Goal: Navigation & Orientation: Find specific page/section

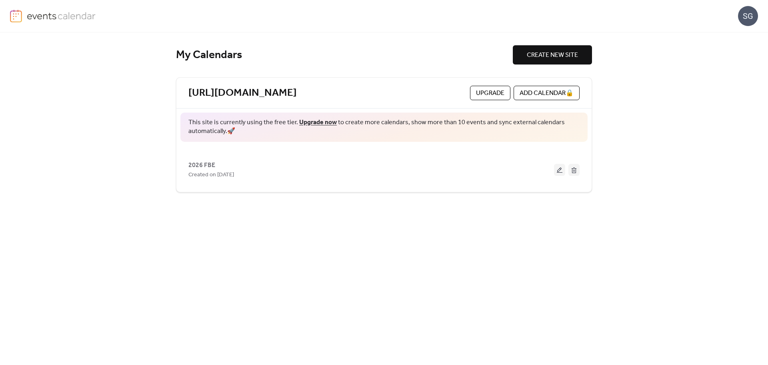
click at [746, 17] on div "SG" at bounding box center [748, 16] width 20 height 20
click at [734, 38] on span "Account" at bounding box center [733, 36] width 24 height 10
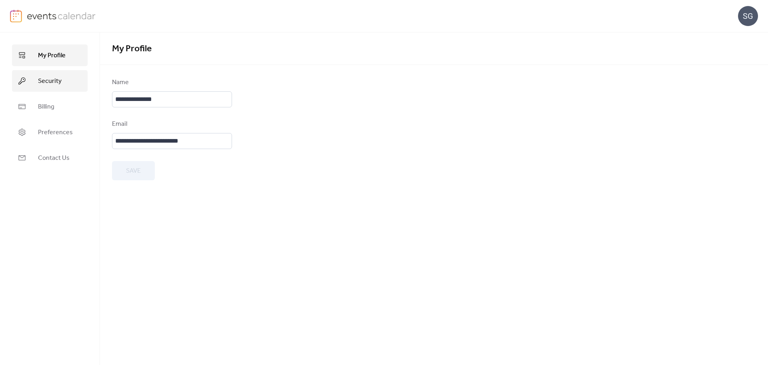
click at [64, 81] on link "Security" at bounding box center [50, 81] width 76 height 22
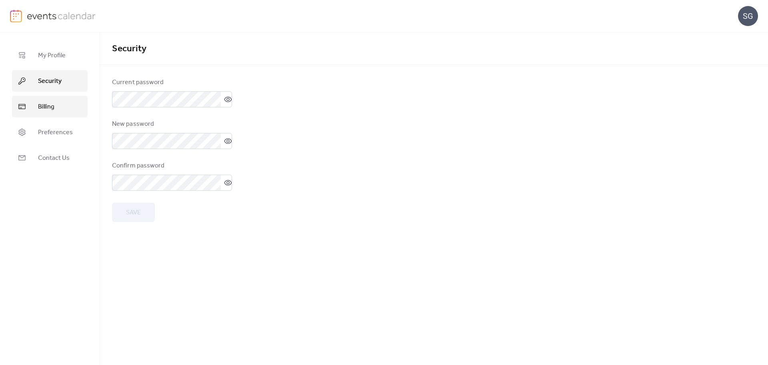
click at [58, 109] on link "Billing" at bounding box center [50, 107] width 76 height 22
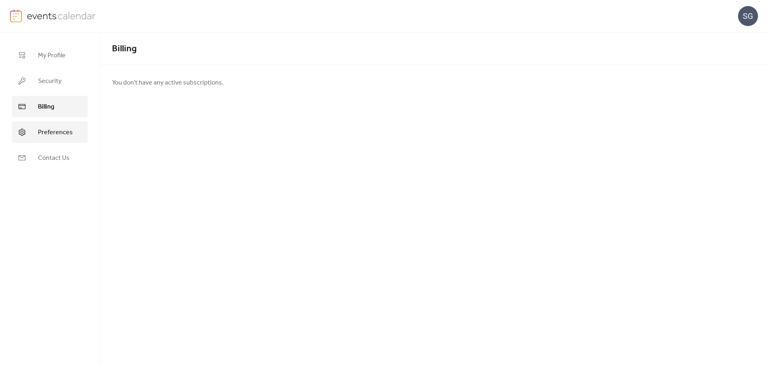
click at [51, 130] on span "Preferences" at bounding box center [55, 133] width 35 height 10
click at [46, 155] on span "Contact Us" at bounding box center [54, 158] width 32 height 10
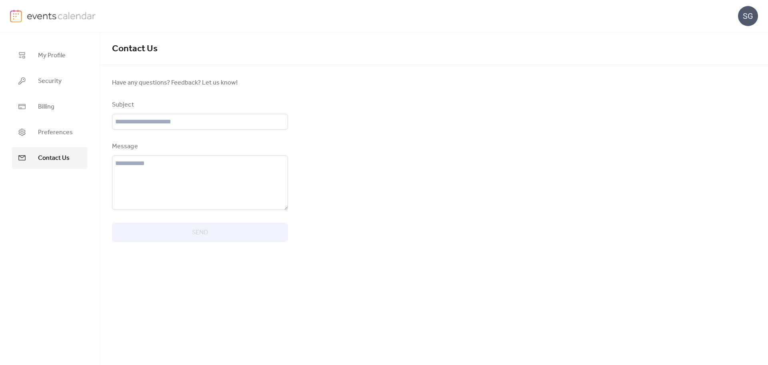
click at [41, 18] on img at bounding box center [61, 16] width 69 height 12
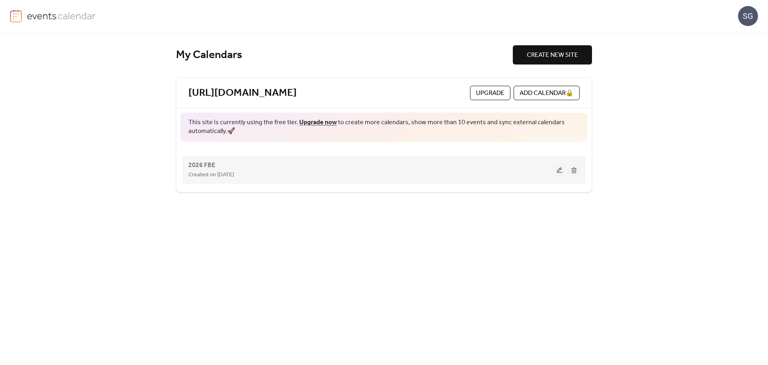
click at [572, 172] on button at bounding box center [574, 170] width 11 height 12
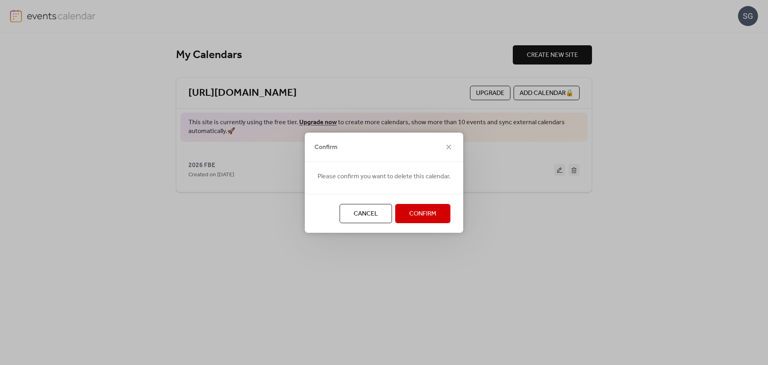
click at [431, 211] on span "Confirm" at bounding box center [422, 214] width 27 height 10
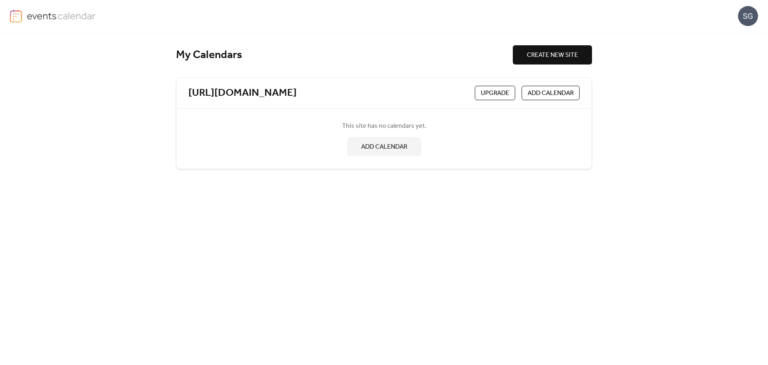
click at [752, 16] on div "SG" at bounding box center [748, 16] width 20 height 20
click at [736, 35] on span "Account" at bounding box center [733, 36] width 24 height 10
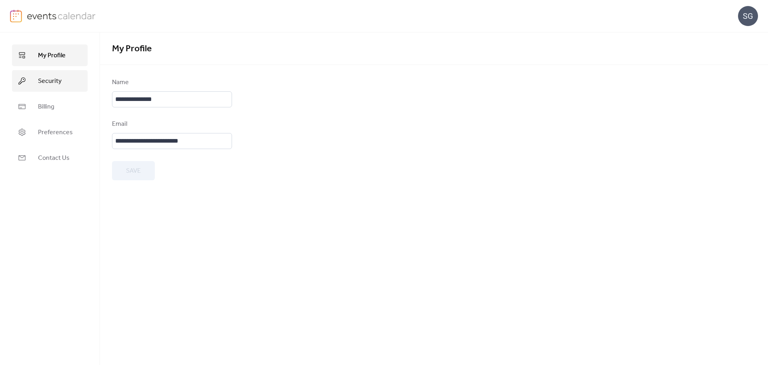
click at [65, 81] on link "Security" at bounding box center [50, 81] width 76 height 22
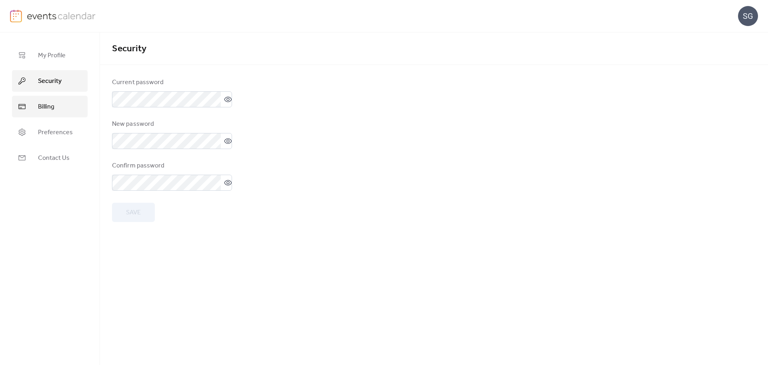
click at [54, 105] on link "Billing" at bounding box center [50, 107] width 76 height 22
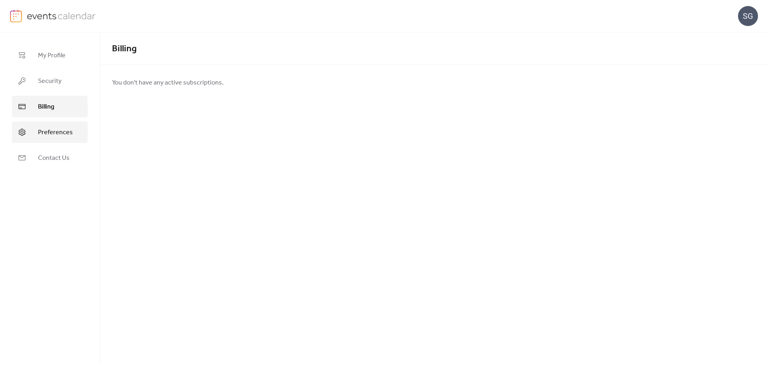
click at [47, 130] on span "Preferences" at bounding box center [55, 133] width 35 height 10
click at [47, 158] on span "Contact Us" at bounding box center [54, 158] width 32 height 10
